Goal: Book appointment/travel/reservation

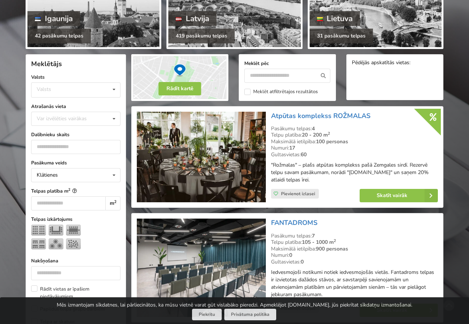
scroll to position [89, 0]
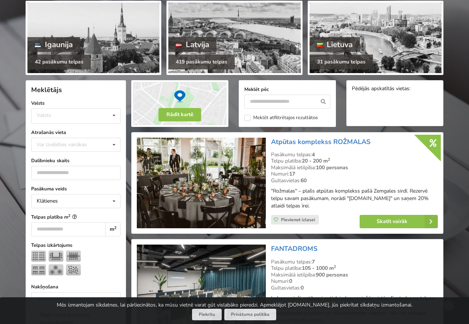
click at [38, 102] on label "Valsts" at bounding box center [75, 102] width 89 height 7
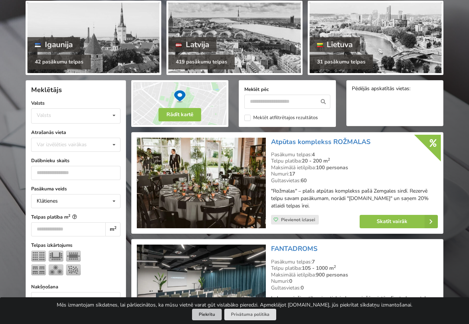
click at [211, 315] on button "Piekrītu" at bounding box center [207, 313] width 30 height 11
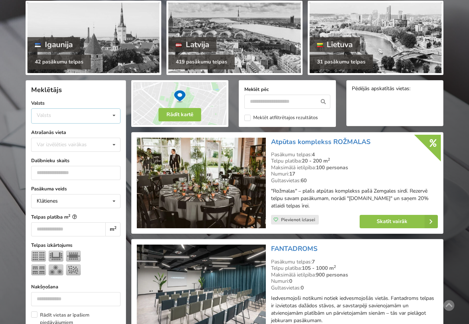
click at [44, 116] on div "Valsts" at bounding box center [44, 115] width 14 height 6
click at [54, 145] on div "Latvija" at bounding box center [76, 144] width 89 height 14
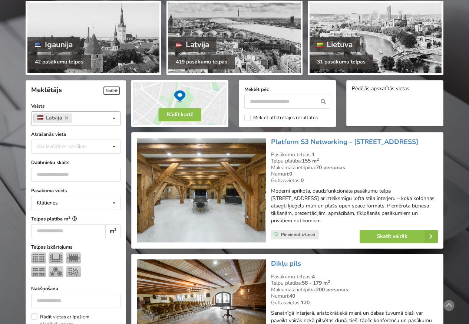
scroll to position [166, 0]
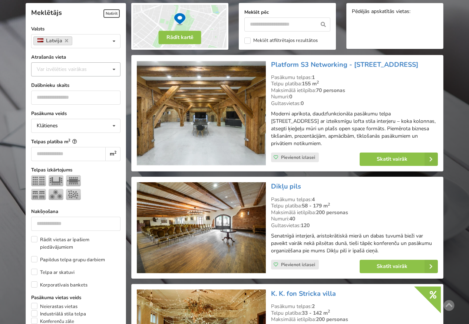
click at [47, 70] on div "Var izvēlēties vairākas" at bounding box center [69, 69] width 69 height 9
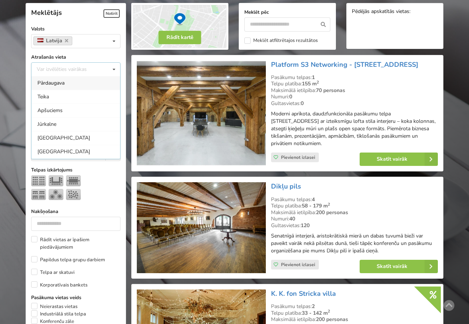
click at [49, 83] on div "Pārdaugava" at bounding box center [76, 83] width 89 height 14
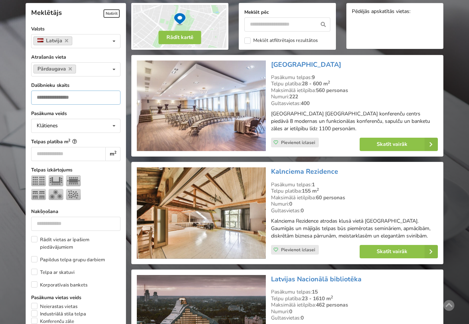
click at [59, 99] on input "number" at bounding box center [75, 97] width 89 height 14
paste input "**"
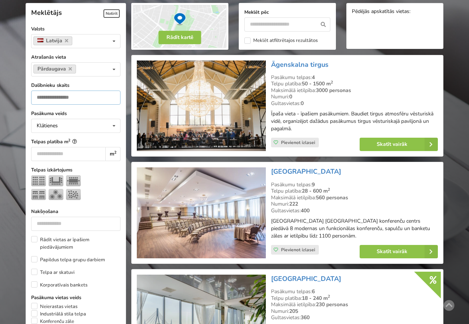
type input "**"
click at [386, 146] on link "Skatīt vairāk" at bounding box center [399, 144] width 78 height 13
